Goal: Task Accomplishment & Management: Manage account settings

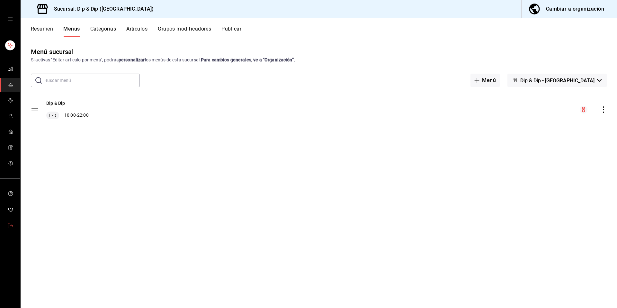
click at [4, 230] on link "mailbox folders" at bounding box center [10, 226] width 20 height 14
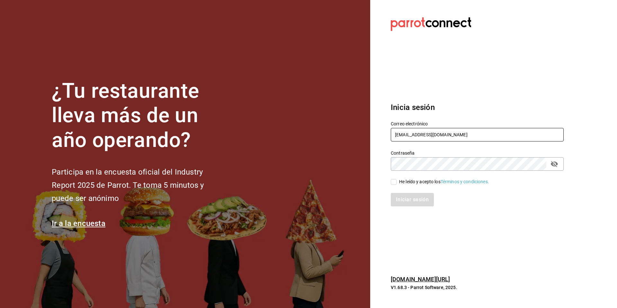
drag, startPoint x: 439, startPoint y: 131, endPoint x: 441, endPoint y: 138, distance: 7.3
click at [441, 138] on input "dipdip@puebla.com" at bounding box center [477, 134] width 173 height 13
type input "bxcarne@mty.com"
click at [408, 182] on div "He leído y acepto los Términos y condiciones." at bounding box center [444, 181] width 90 height 7
click at [396, 182] on input "He leído y acepto los Términos y condiciones." at bounding box center [394, 182] width 6 height 6
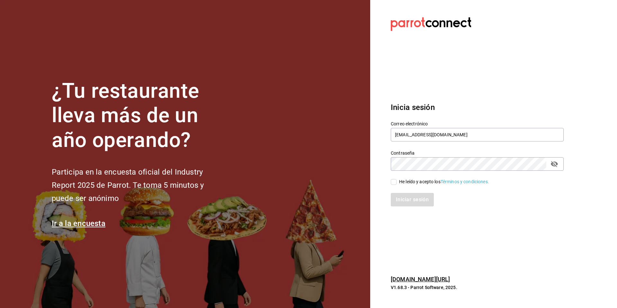
checkbox input "true"
click at [406, 200] on button "Iniciar sesión" at bounding box center [413, 199] width 44 height 13
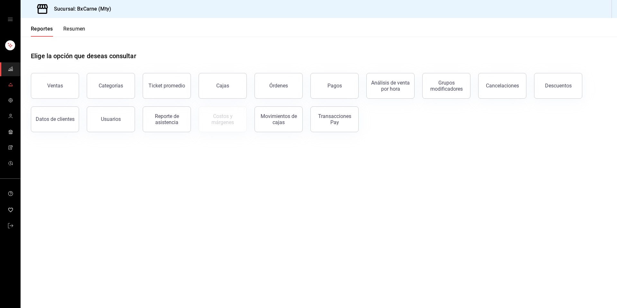
click at [12, 89] on span "mailbox folders" at bounding box center [10, 85] width 5 height 9
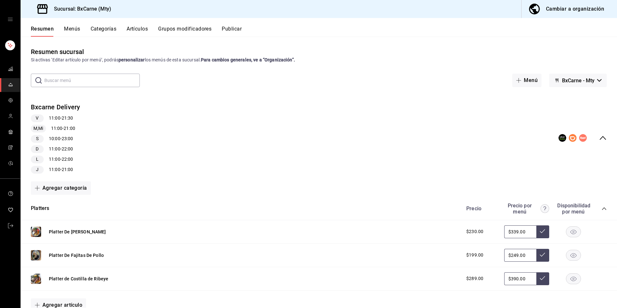
click at [570, 83] on span "BxCarne - Mty" at bounding box center [578, 80] width 32 height 6
click at [569, 21] on div at bounding box center [308, 154] width 617 height 308
click at [572, 10] on div "Cambiar a organización" at bounding box center [575, 8] width 58 height 9
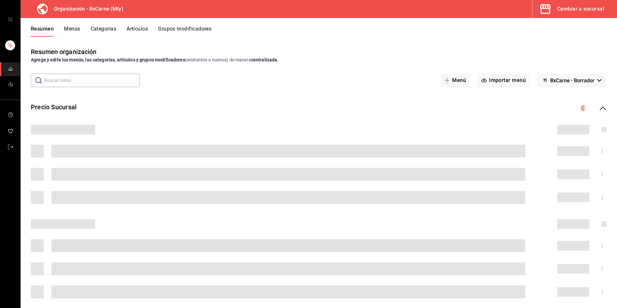
click at [575, 80] on span "BxCarne - Borrador" at bounding box center [572, 80] width 44 height 6
